Goal: Task Accomplishment & Management: Manage account settings

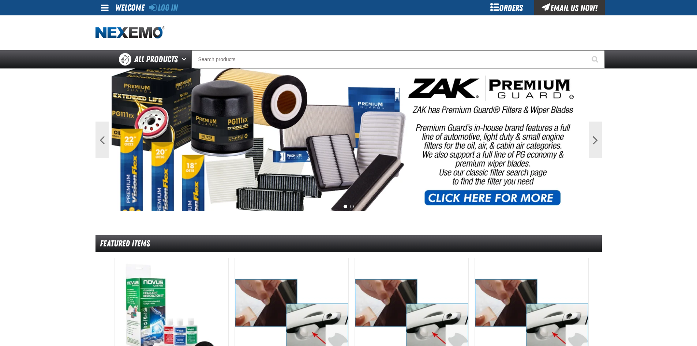
click at [588, 9] on div "Email Us Now!" at bounding box center [569, 7] width 71 height 15
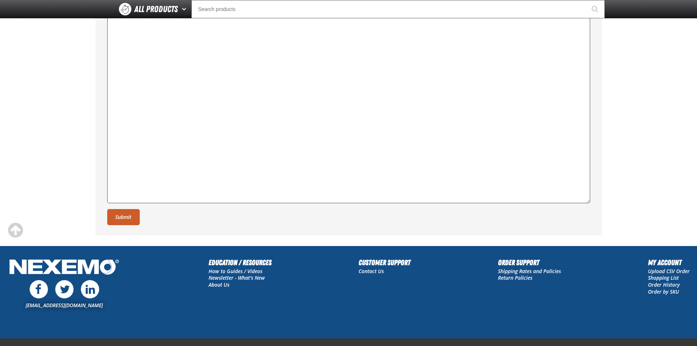
scroll to position [254, 0]
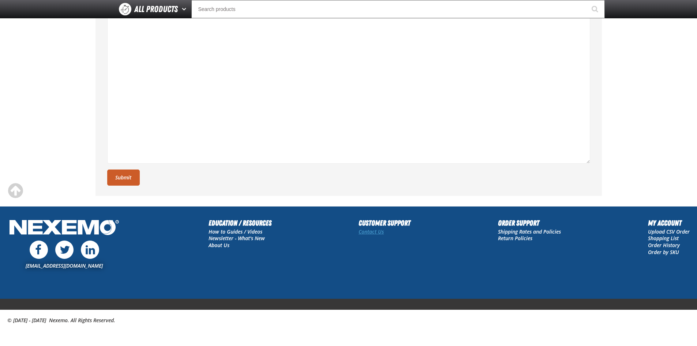
click at [375, 231] on link "Contact Us" at bounding box center [371, 231] width 25 height 7
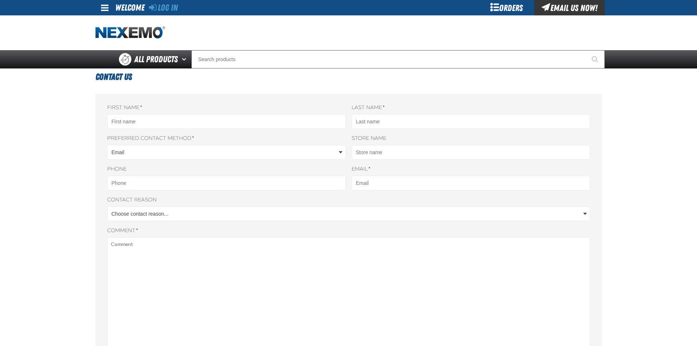
click at [77, 201] on main "Contact Us First name * Last name * Nexemo Preferred contact method * Email" at bounding box center [348, 273] width 697 height 410
click at [147, 212] on body "Skip to Main Content Staging Site 5.1 Upgrade Site Log In Log In Welcome Log In…" at bounding box center [348, 309] width 697 height 618
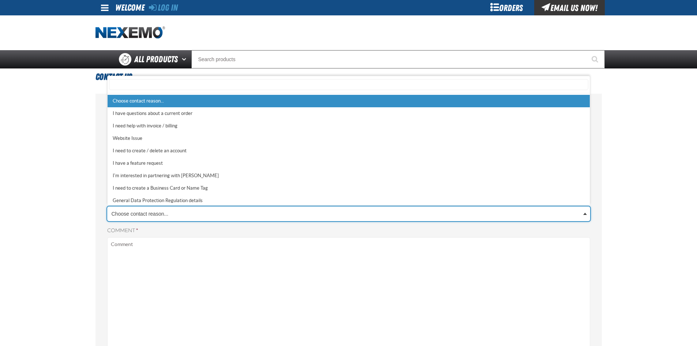
click at [147, 212] on body "Skip to Main Content Staging Site 5.1 Upgrade Site Log In Log In Welcome Log In…" at bounding box center [348, 309] width 697 height 618
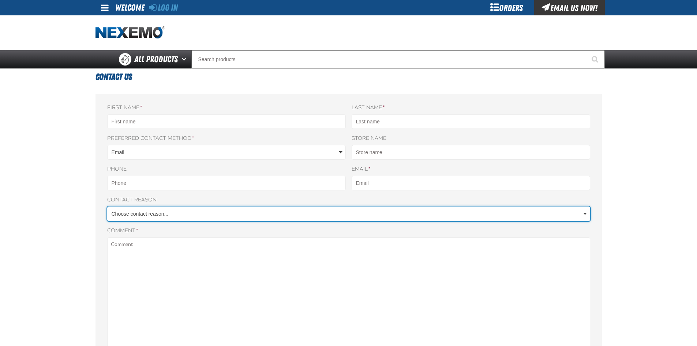
click at [51, 216] on main "Contact Us First name * Last name * Nexemo Preferred contact method * Email" at bounding box center [348, 273] width 697 height 410
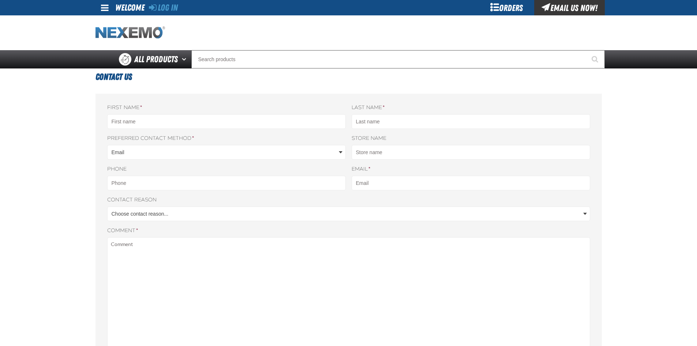
click at [124, 32] on img "Home" at bounding box center [131, 32] width 70 height 13
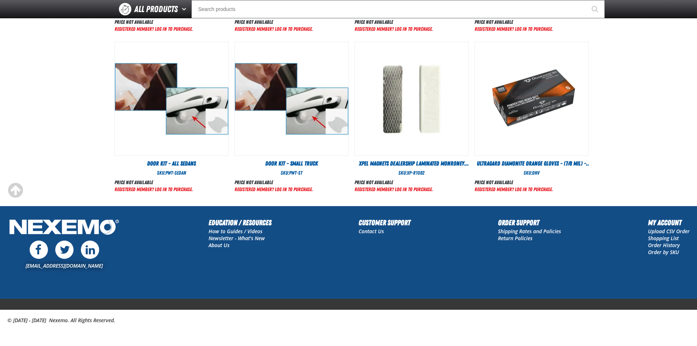
scroll to position [321, 0]
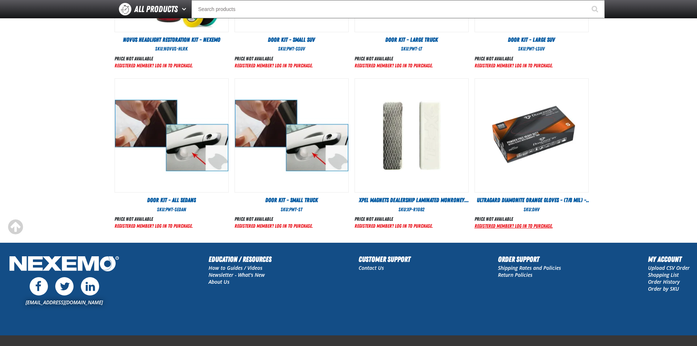
click at [550, 227] on link "Registered Member? Log In to purchase." at bounding box center [514, 226] width 78 height 6
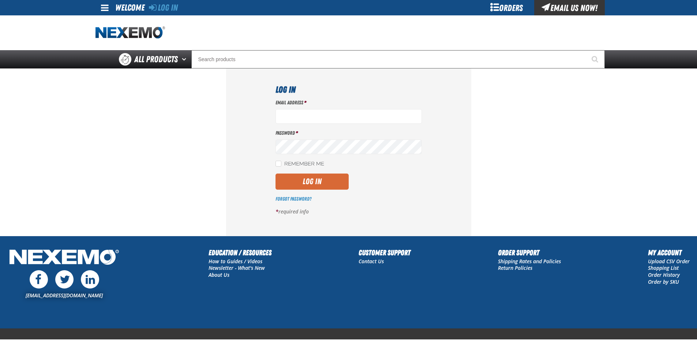
type input "[EMAIL_ADDRESS][DOMAIN_NAME]"
click at [326, 184] on button "Log In" at bounding box center [312, 181] width 73 height 16
